Goal: Find specific page/section: Find specific page/section

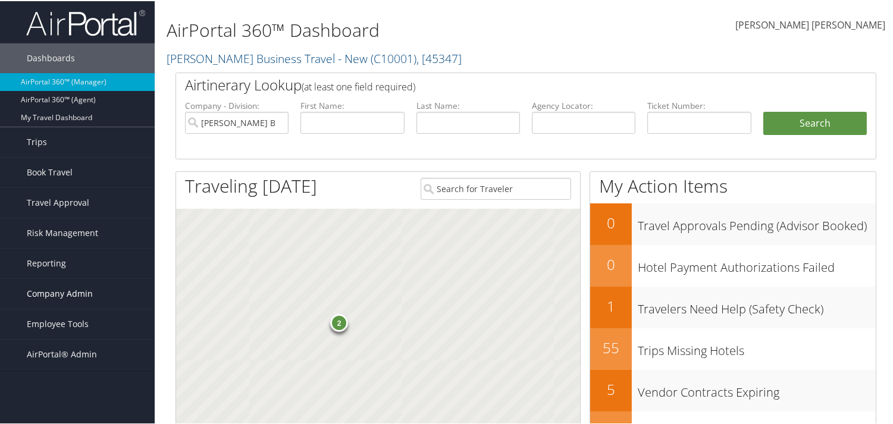
click at [70, 290] on span "Company Admin" at bounding box center [60, 293] width 66 height 30
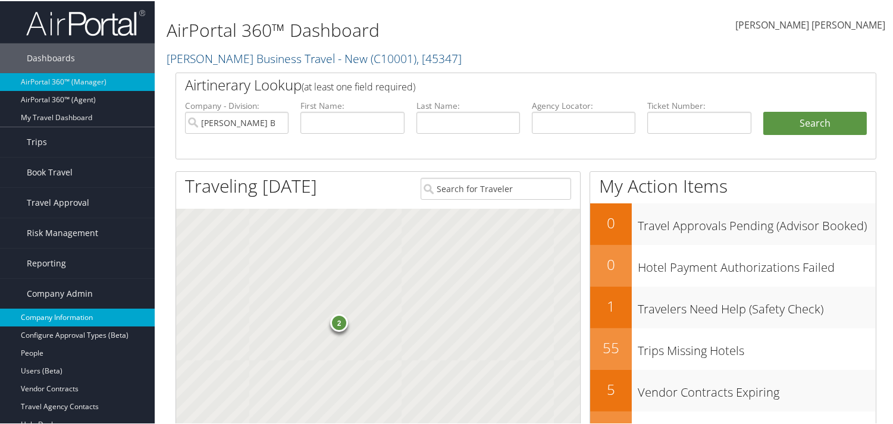
click at [84, 308] on link "Company Information" at bounding box center [77, 317] width 155 height 18
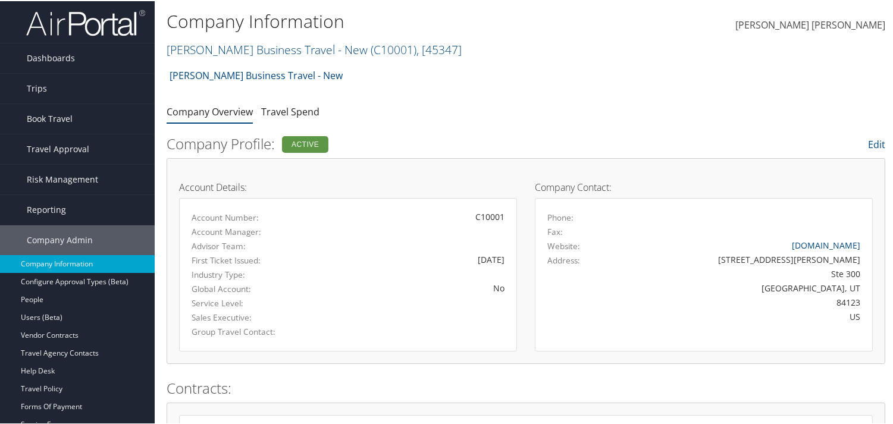
click at [458, 48] on h2 "Christopherson Business Travel - New ( C10001 ) , [ 45347 ]" at bounding box center [406, 47] width 479 height 20
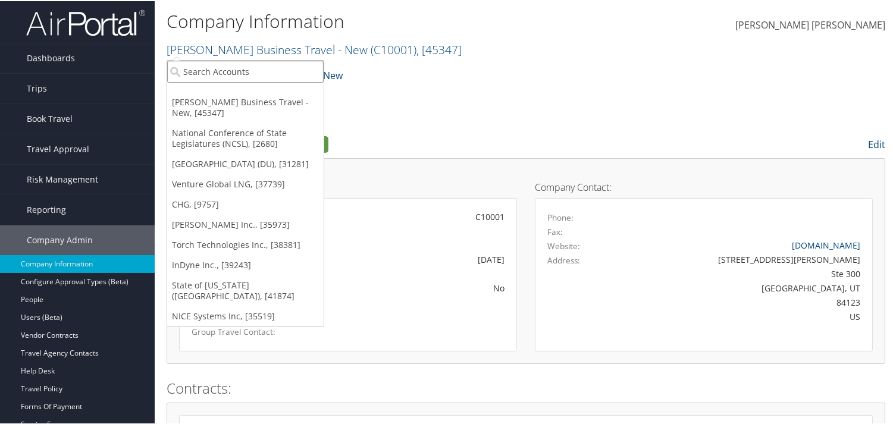
click at [270, 66] on input "search" at bounding box center [245, 70] width 156 height 22
paste input "Brasfield & Gorrie LLC"
type input "Brasfield & Gorrie LLC"
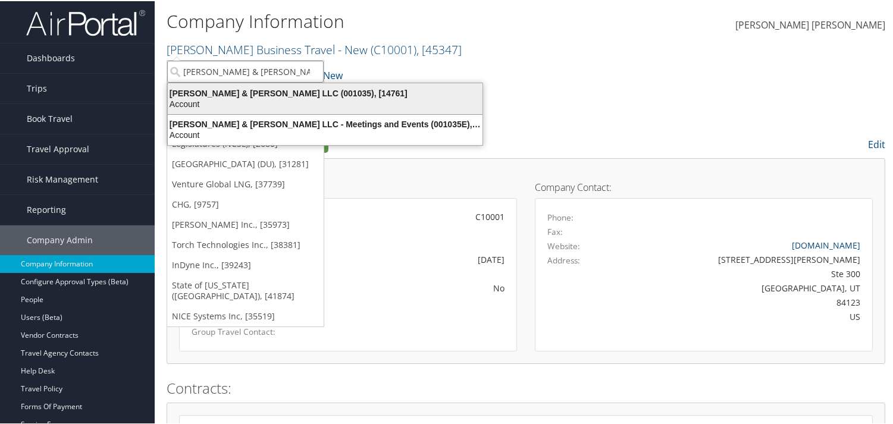
click at [288, 92] on div "Brasfield & Gorrie LLC (001035), [14761]" at bounding box center [325, 92] width 329 height 11
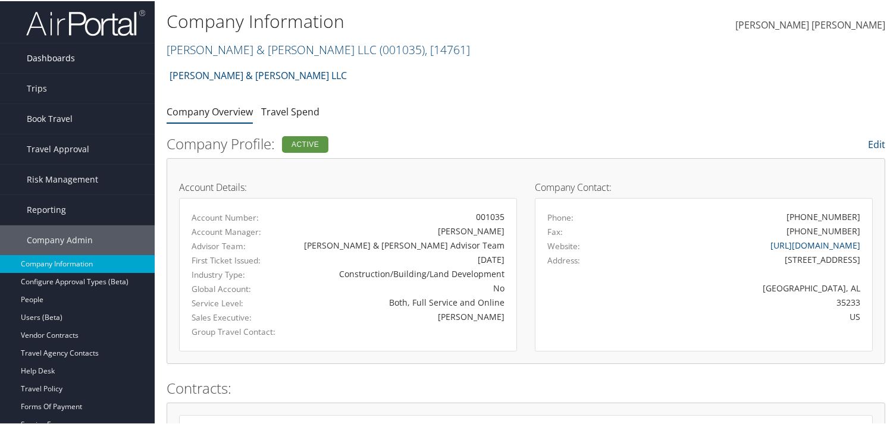
click at [61, 50] on span "Dashboards" at bounding box center [51, 57] width 48 height 30
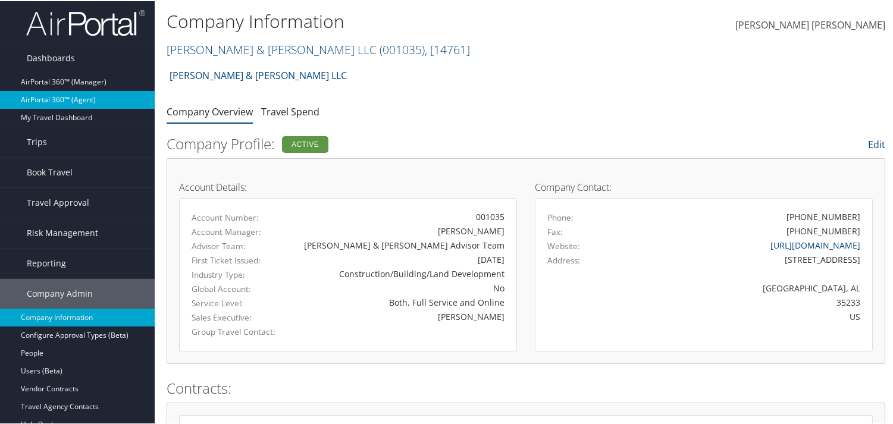
click at [55, 91] on link "AirPortal 360™ (Agent)" at bounding box center [77, 99] width 155 height 18
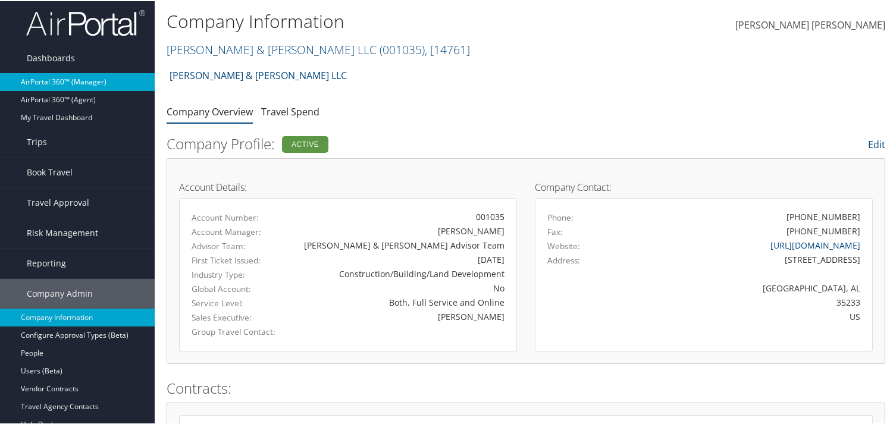
click at [55, 84] on link "AirPortal 360™ (Manager)" at bounding box center [77, 81] width 155 height 18
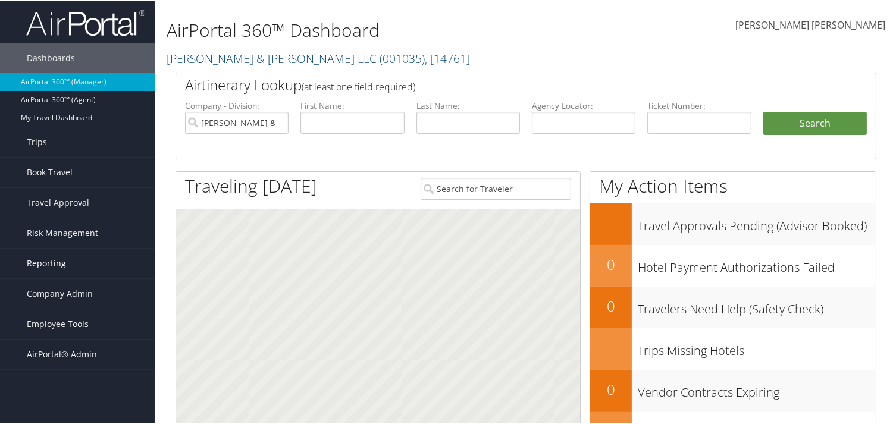
click at [55, 264] on span "Reporting" at bounding box center [46, 262] width 39 height 30
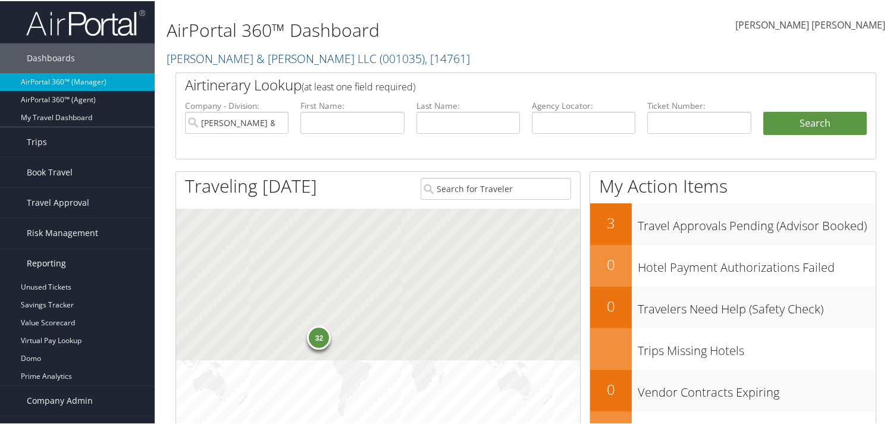
click at [55, 264] on span "Reporting" at bounding box center [46, 262] width 39 height 30
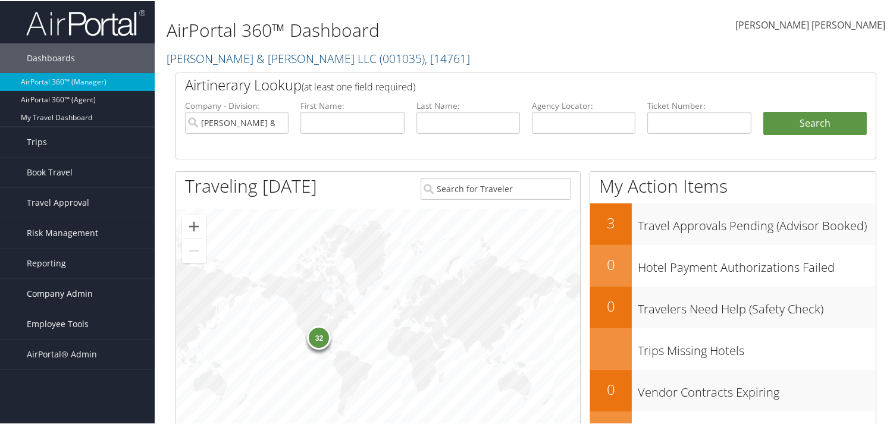
click at [52, 292] on span "Company Admin" at bounding box center [60, 293] width 66 height 30
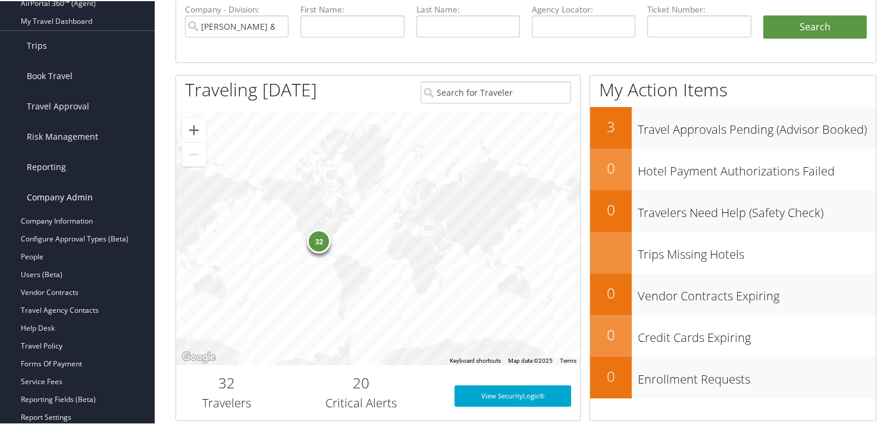
scroll to position [132, 0]
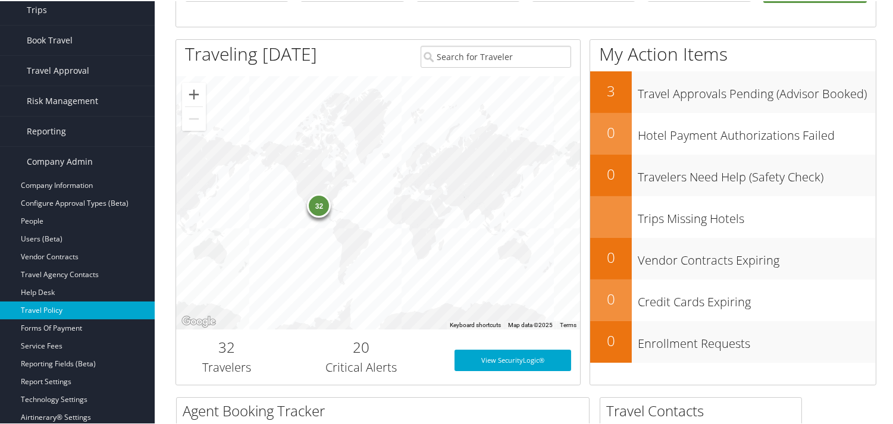
click at [71, 311] on link "Travel Policy" at bounding box center [77, 309] width 155 height 18
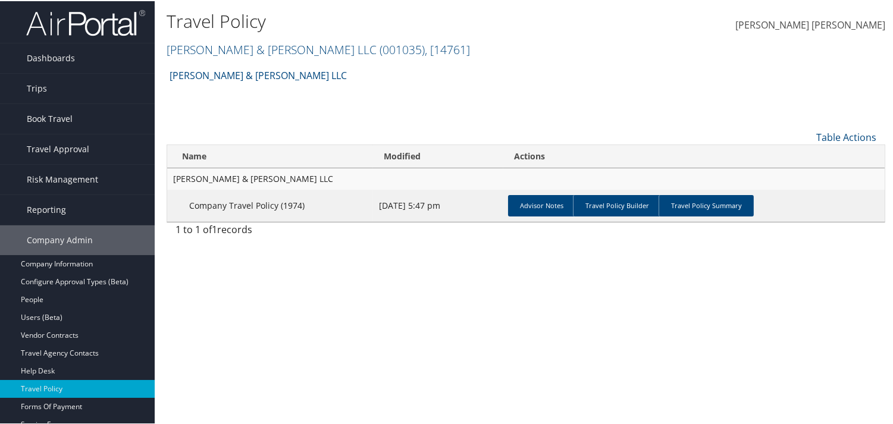
click at [380, 49] on h2 "[PERSON_NAME] & [PERSON_NAME] LLC ( 001035 ) , [ 14761 ]" at bounding box center [406, 47] width 479 height 20
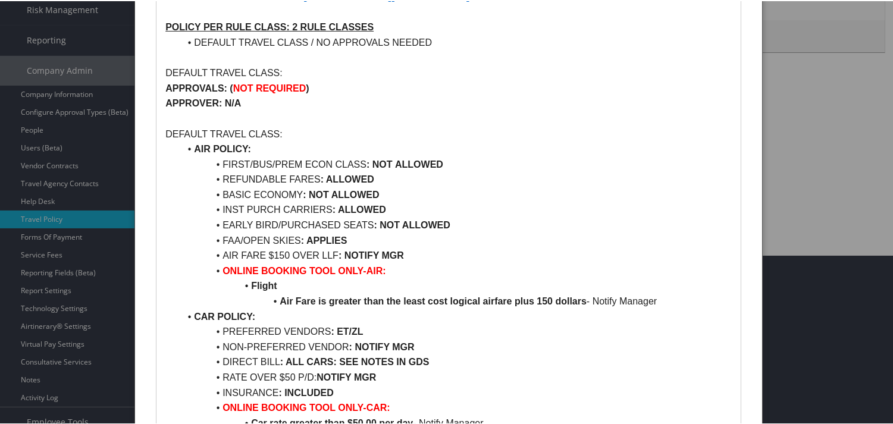
scroll to position [176, 0]
